Goal: Task Accomplishment & Management: Use online tool/utility

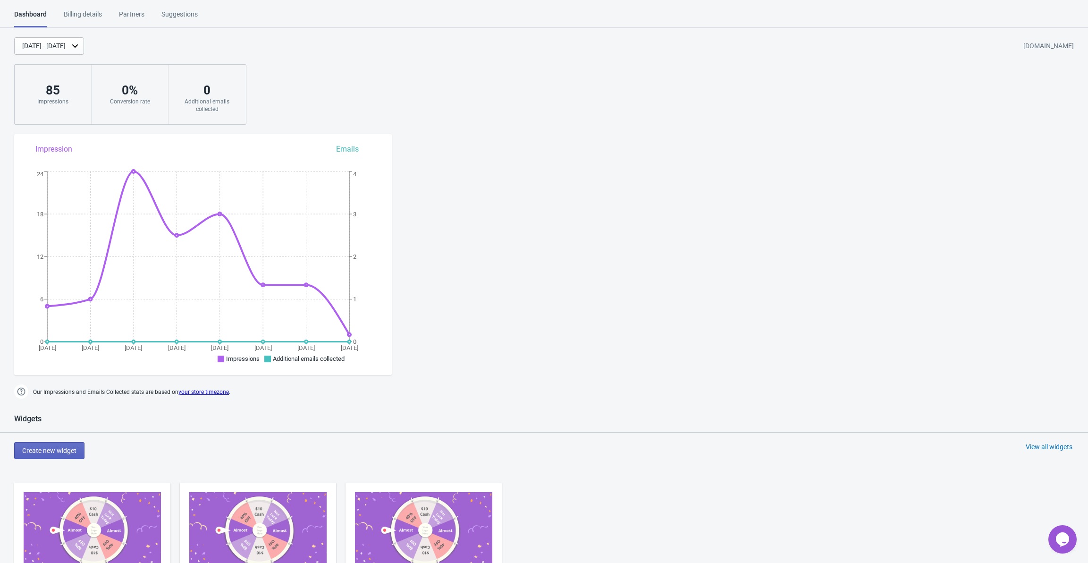
click at [92, 15] on div "Billing details" at bounding box center [83, 17] width 38 height 17
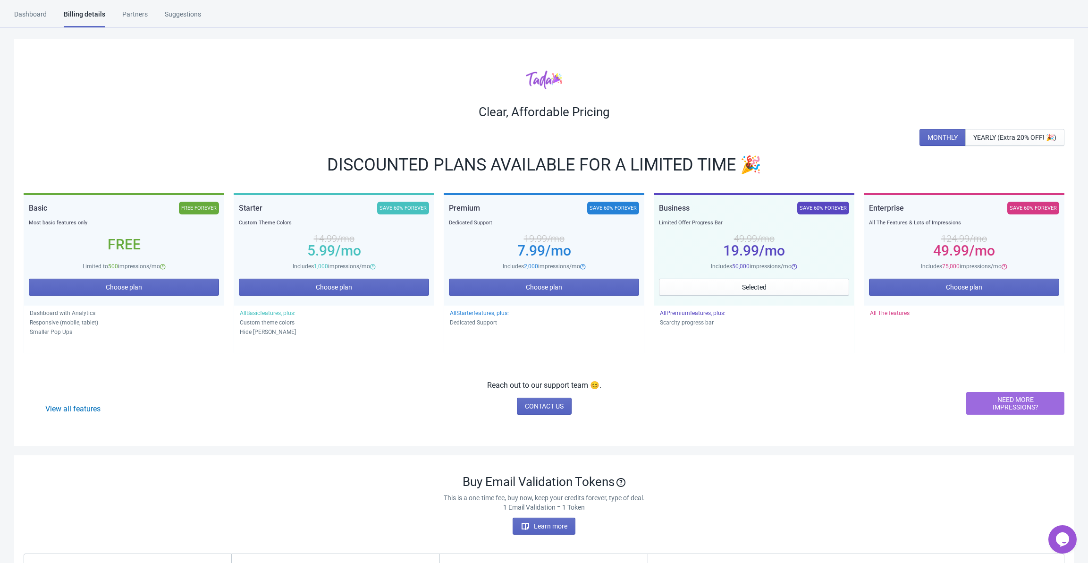
click at [133, 12] on div "Partners" at bounding box center [134, 17] width 25 height 17
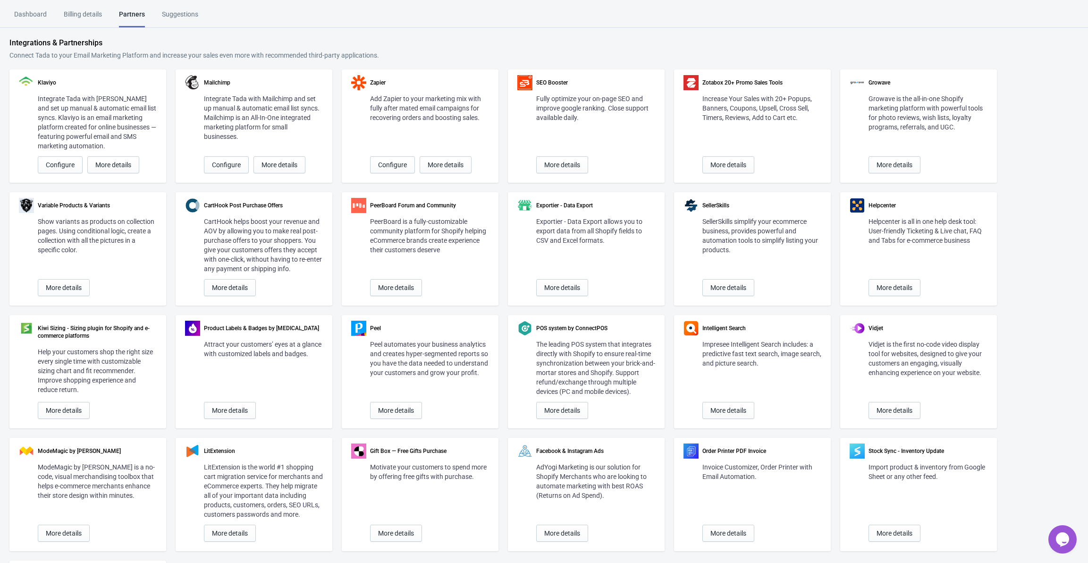
click at [173, 13] on div "Suggestions" at bounding box center [180, 17] width 36 height 17
click at [26, 12] on div "Dashboard" at bounding box center [30, 17] width 33 height 17
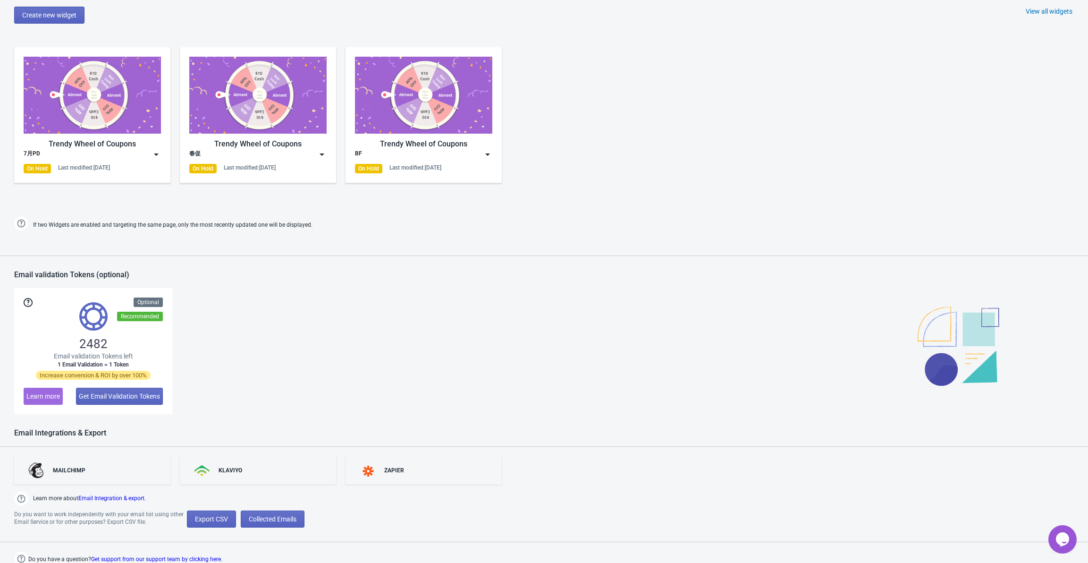
scroll to position [438, 0]
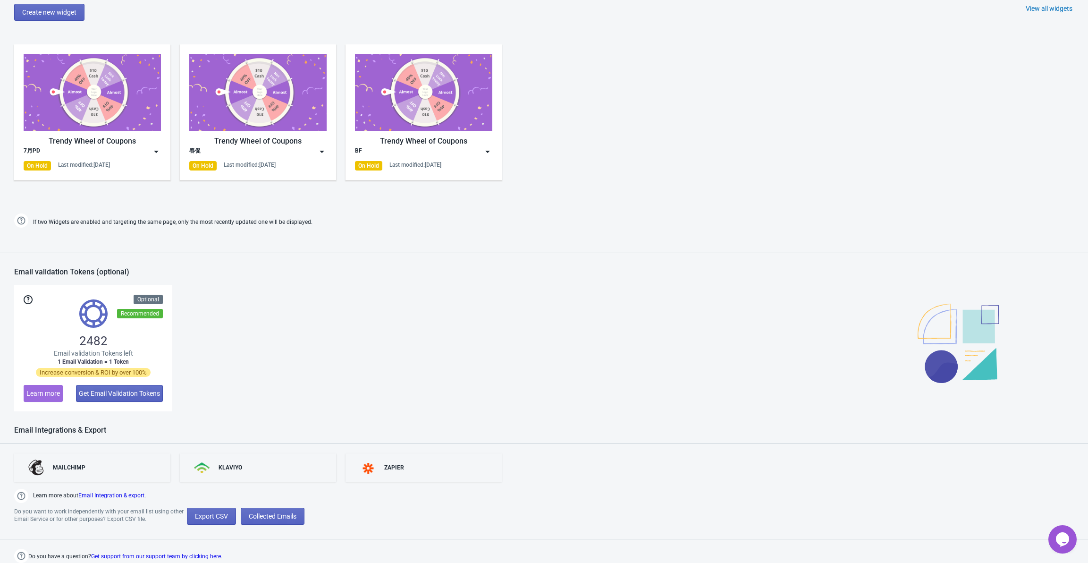
click at [155, 153] on img at bounding box center [156, 151] width 9 height 9
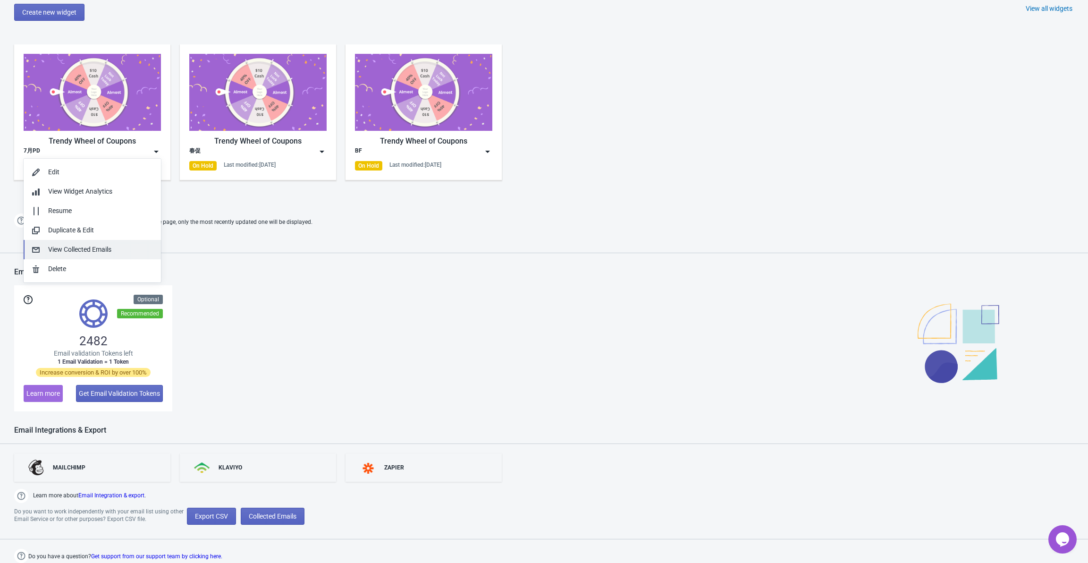
click at [111, 248] on div "View Collected Emails" at bounding box center [100, 250] width 105 height 10
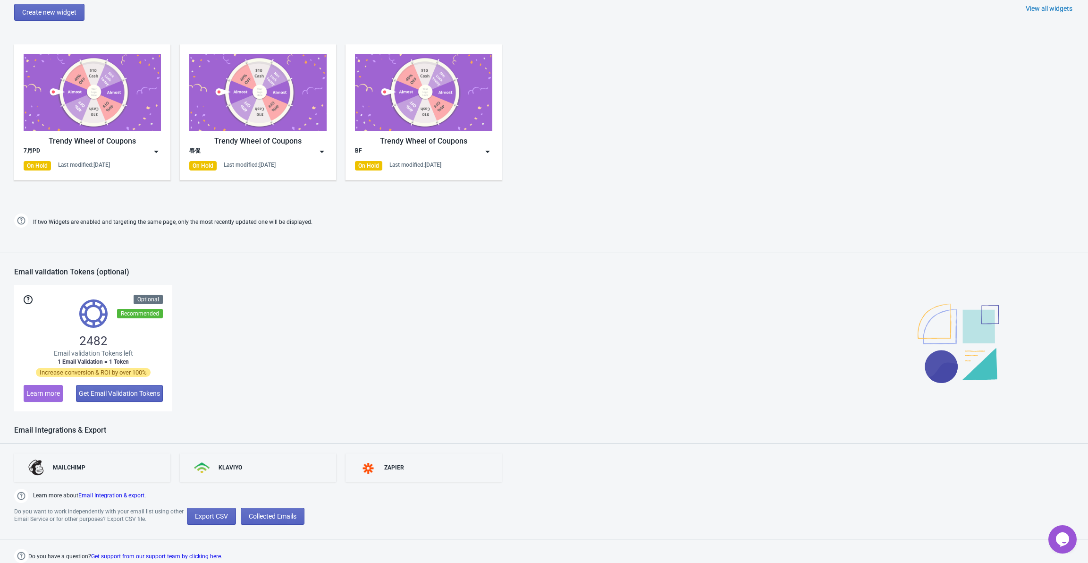
scroll to position [9, 0]
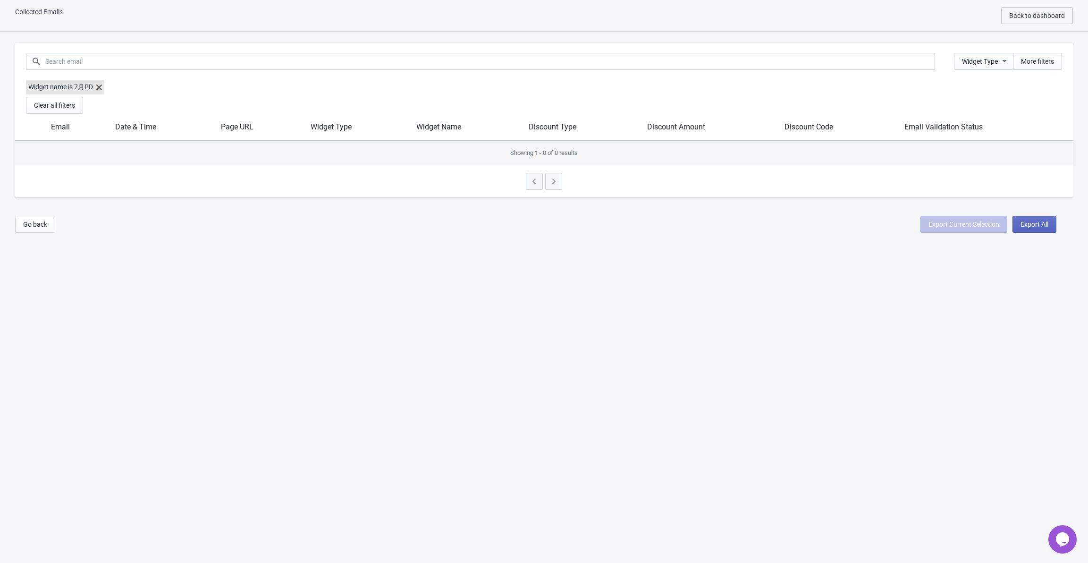
click at [554, 184] on div at bounding box center [544, 181] width 1058 height 32
click at [528, 184] on div "Widget Type More filters Widget name is 7月PD Clear all filters Email Date & Tim…" at bounding box center [544, 120] width 1058 height 154
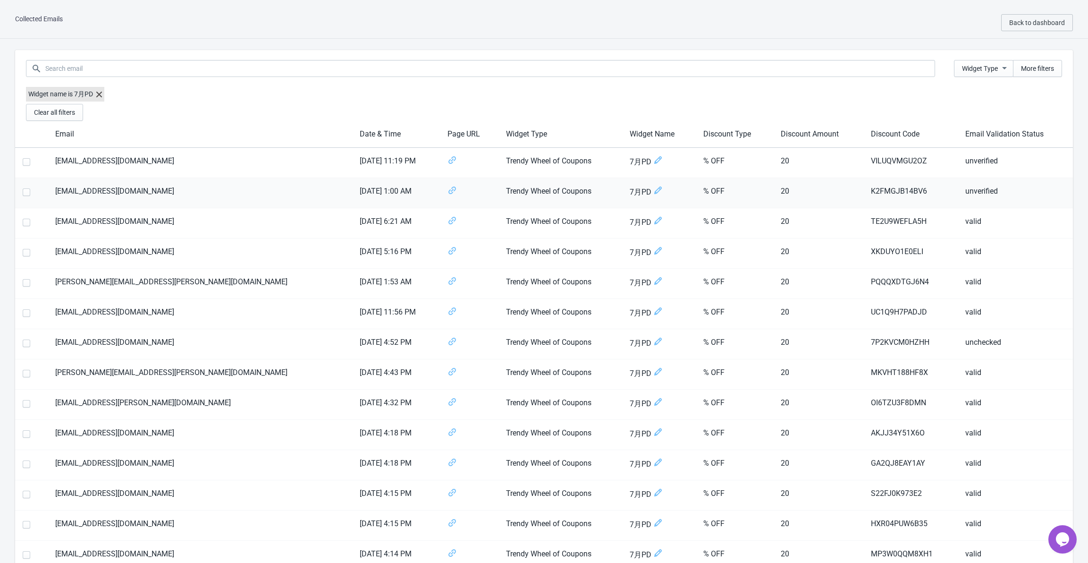
scroll to position [0, 0]
click at [1047, 24] on span "Back to dashboard" at bounding box center [1037, 25] width 56 height 8
